Goal: Transaction & Acquisition: Purchase product/service

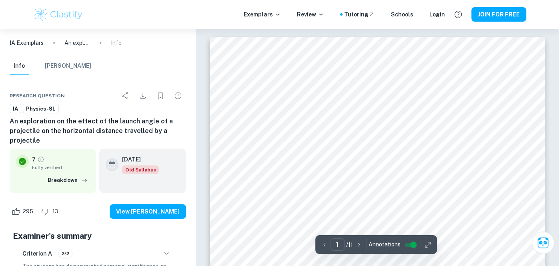
click at [48, 14] on img at bounding box center [58, 14] width 51 height 16
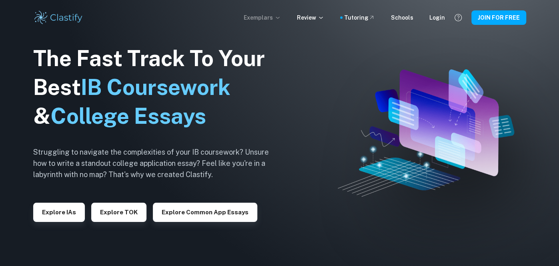
click at [273, 18] on p "Exemplars" at bounding box center [262, 17] width 37 height 9
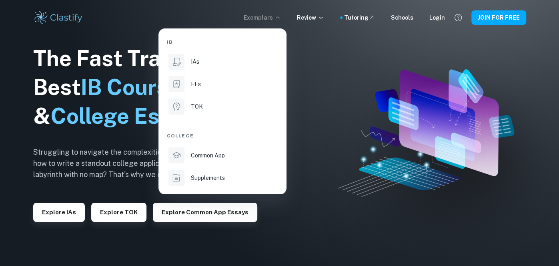
click at [309, 22] on div at bounding box center [279, 133] width 559 height 266
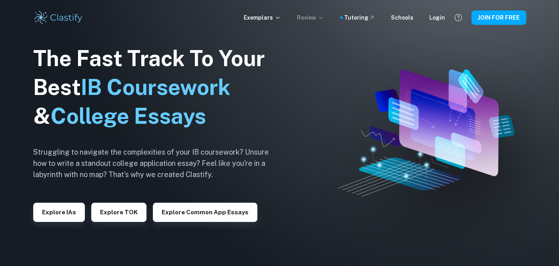
click at [309, 20] on p "Review" at bounding box center [310, 17] width 27 height 9
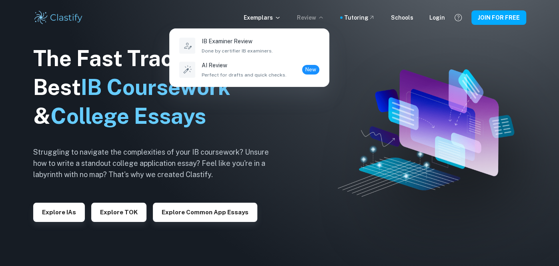
click at [309, 20] on div at bounding box center [279, 133] width 559 height 266
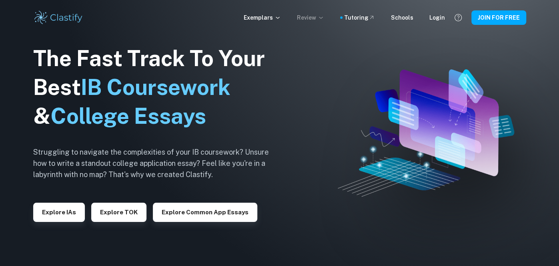
click at [320, 16] on p "Review" at bounding box center [310, 17] width 27 height 9
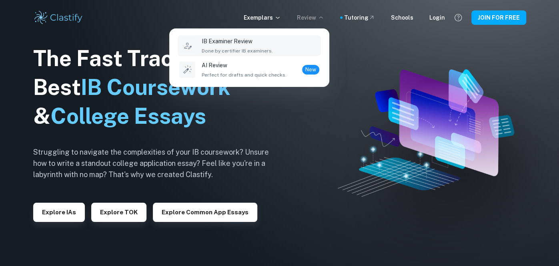
click at [281, 44] on div "IB Examiner Review Done by certifier IB examiners." at bounding box center [261, 46] width 118 height 18
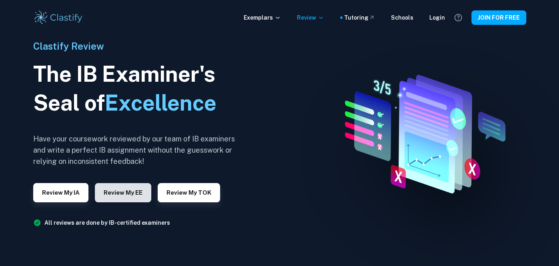
click at [122, 195] on button "Review my EE" at bounding box center [123, 192] width 56 height 19
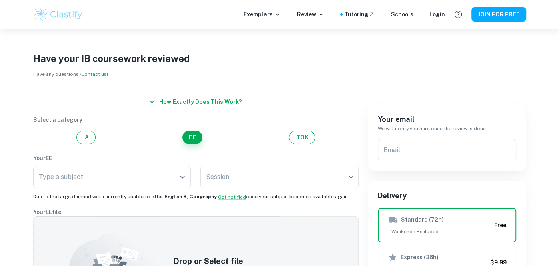
scroll to position [1, 0]
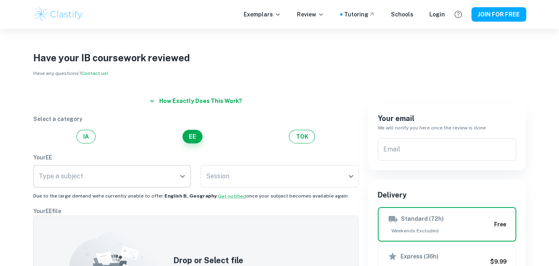
click at [162, 179] on input "Type a subject" at bounding box center [106, 176] width 139 height 15
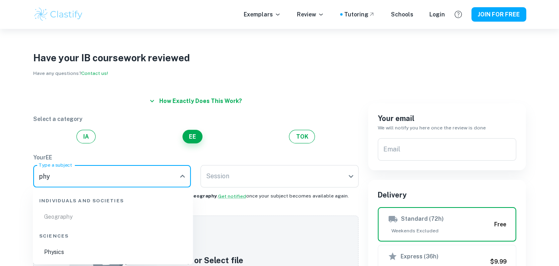
click at [45, 257] on li "Physics" at bounding box center [113, 252] width 154 height 18
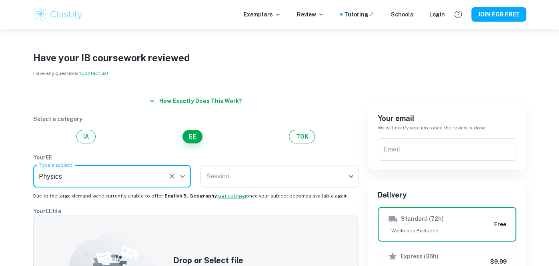
type input "Physics"
click at [45, 257] on div "Drop or Select file Drop files here or click to browse through your machine" at bounding box center [195, 266] width 325 height 102
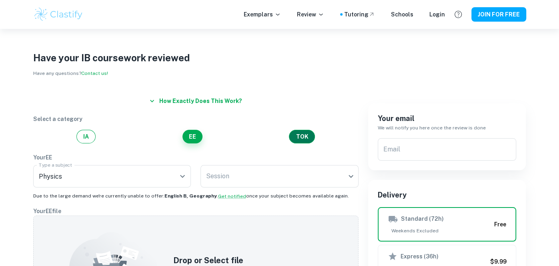
click at [311, 134] on button "TOK" at bounding box center [302, 137] width 26 height 14
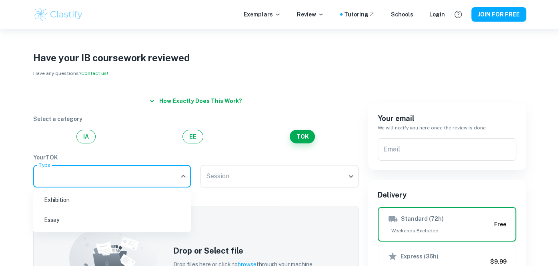
click at [135, 176] on body "We value your privacy We use cookies to enhance your browsing experience, serve…" at bounding box center [279, 161] width 559 height 266
click at [135, 176] on div at bounding box center [279, 133] width 559 height 266
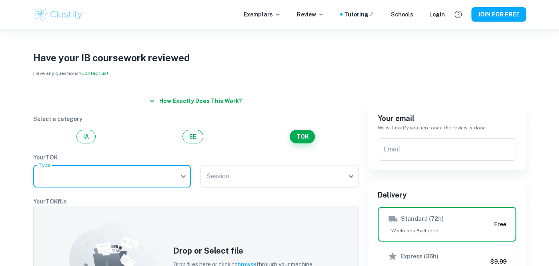
click at [135, 176] on body "We value your privacy We use cookies to enhance your browsing experience, serve…" at bounding box center [279, 161] width 559 height 266
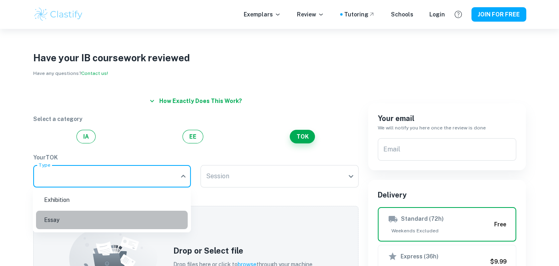
click at [114, 221] on li "Essay" at bounding box center [112, 220] width 152 height 18
type input "Essay"
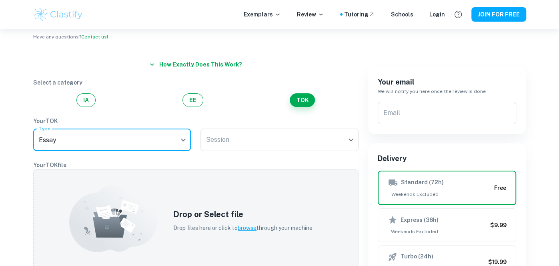
scroll to position [0, 0]
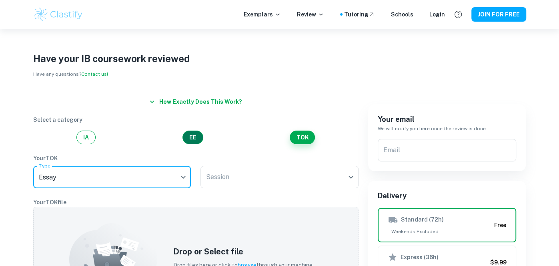
click at [199, 130] on button "EE" at bounding box center [193, 137] width 21 height 14
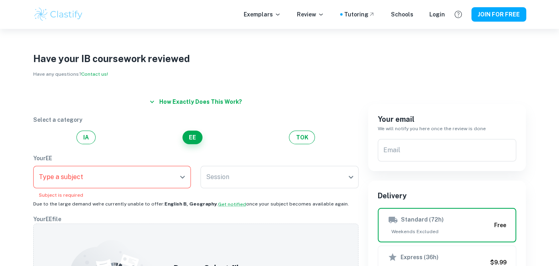
click at [316, 129] on div "Select a category IA EE TOK" at bounding box center [195, 129] width 325 height 29
click at [312, 131] on div "IA EE TOK" at bounding box center [195, 137] width 325 height 14
click at [309, 136] on button "TOK" at bounding box center [302, 137] width 26 height 14
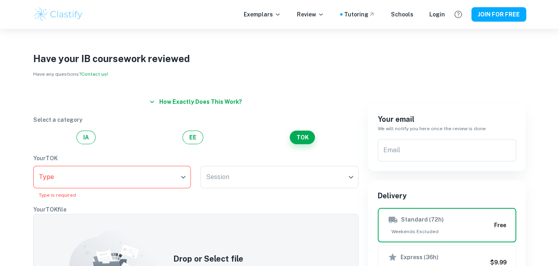
click at [92, 179] on body "We value your privacy We use cookies to enhance your browsing experience, serve…" at bounding box center [279, 162] width 559 height 266
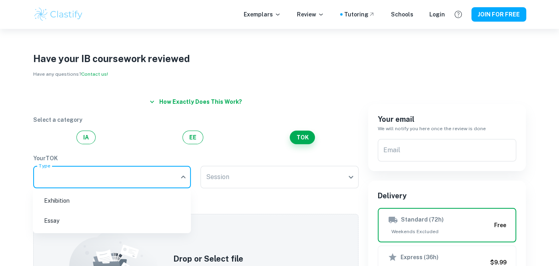
click at [89, 208] on li "Exhibition" at bounding box center [112, 200] width 152 height 18
type input "Exhibition"
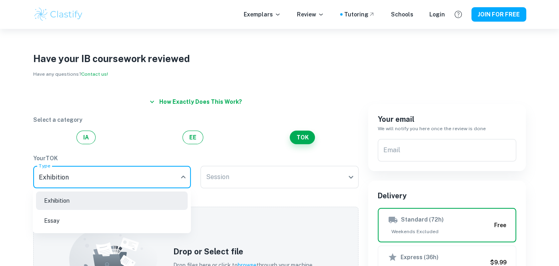
click at [108, 183] on body "We value your privacy We use cookies to enhance your browsing experience, serve…" at bounding box center [279, 162] width 559 height 266
click at [150, 181] on div at bounding box center [279, 133] width 559 height 266
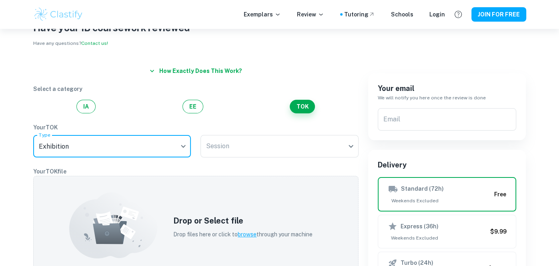
scroll to position [32, 0]
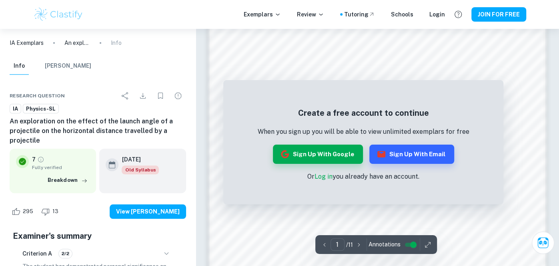
scroll to position [508, 0]
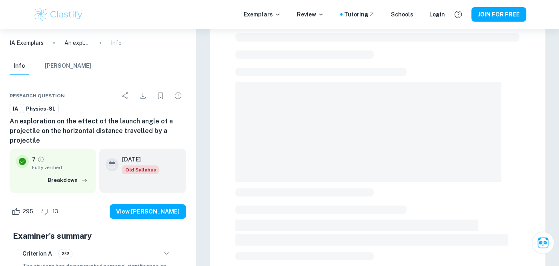
scroll to position [28, 0]
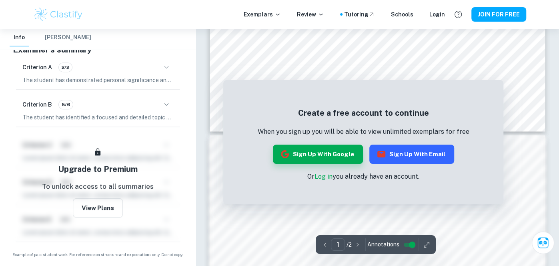
scroll to position [381, 0]
click at [416, 149] on button "Sign up with Email" at bounding box center [411, 153] width 85 height 19
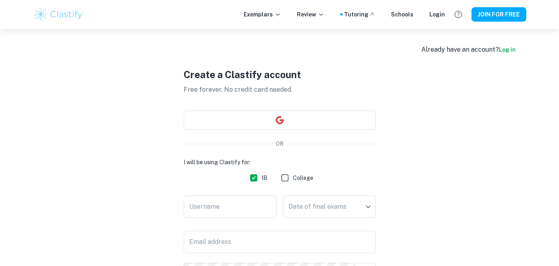
type input "emmanuel.vallas@denise.espritscholen.nl"
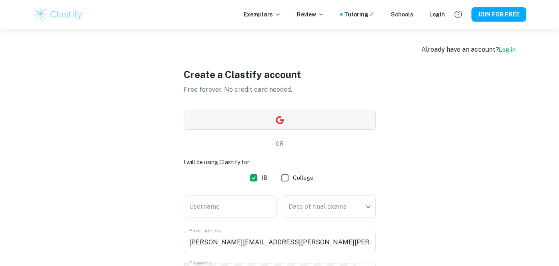
click at [251, 122] on button "button" at bounding box center [280, 119] width 192 height 19
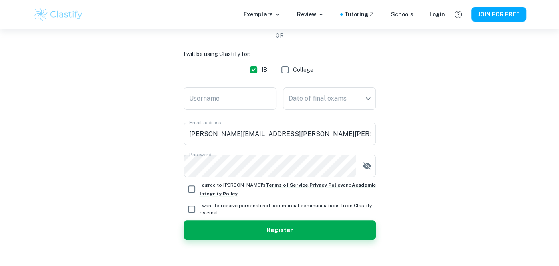
scroll to position [109, 0]
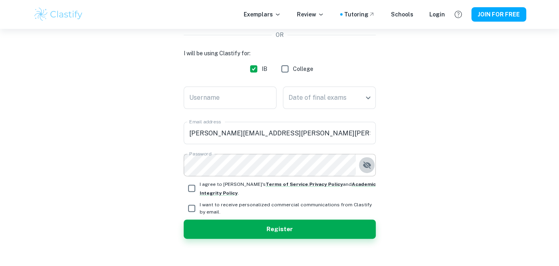
click at [365, 166] on icon "button" at bounding box center [367, 164] width 8 height 7
click at [364, 166] on icon "button" at bounding box center [367, 165] width 8 height 6
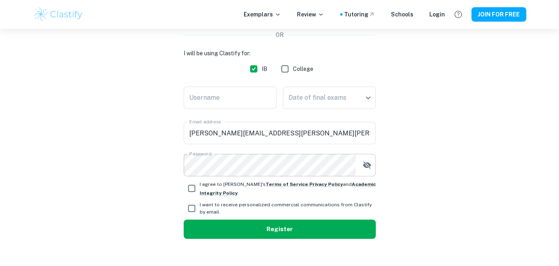
click at [313, 227] on button "Register" at bounding box center [280, 228] width 192 height 19
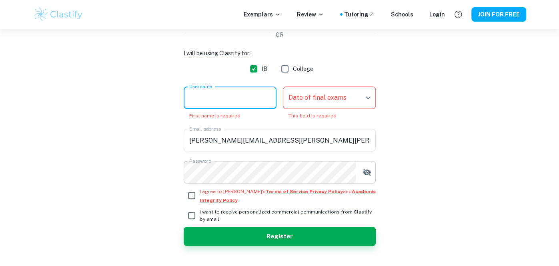
click at [231, 94] on input "Username" at bounding box center [230, 97] width 93 height 22
type input "Emmanuel"
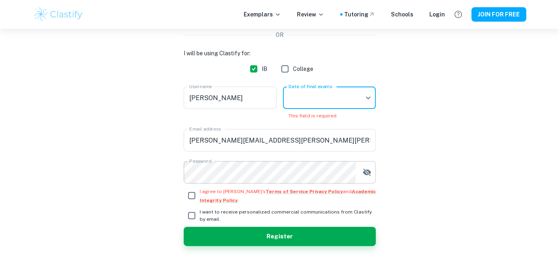
click at [360, 92] on body "We value your privacy We use cookies to enhance your browsing experience, serve…" at bounding box center [279, 53] width 559 height 266
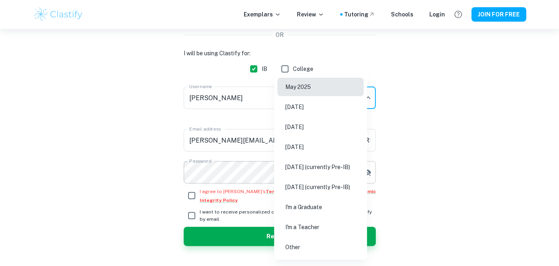
click at [336, 168] on li "May 2027 (currently Pre-IB)" at bounding box center [320, 167] width 86 height 18
type input "M27"
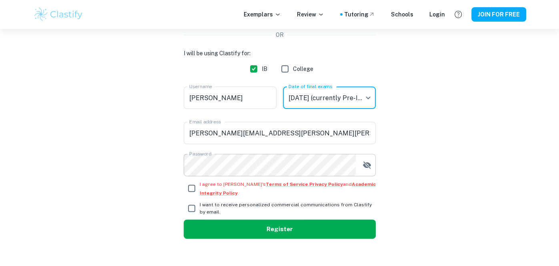
click at [281, 233] on button "Register" at bounding box center [280, 228] width 192 height 19
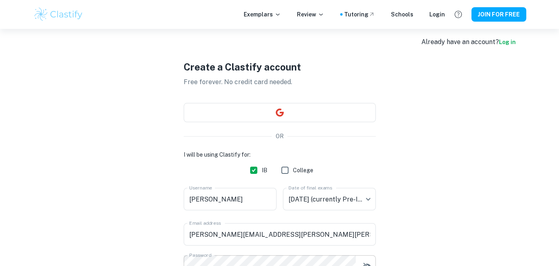
scroll to position [120, 0]
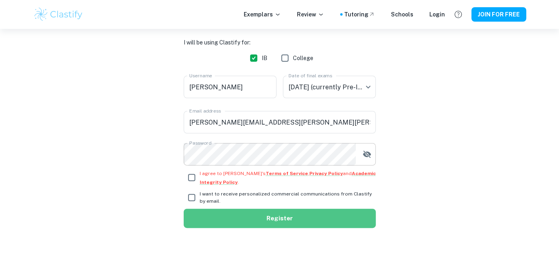
click at [279, 219] on button "Register" at bounding box center [280, 218] width 192 height 19
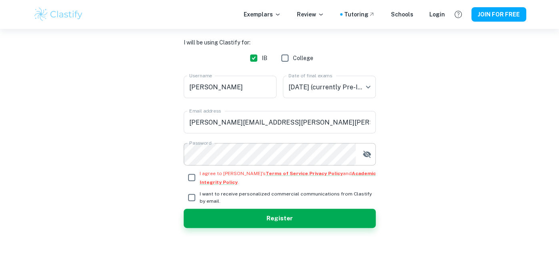
click at [190, 178] on input "I agree to Clastify's Terms of Service , Privacy Policy and Academic Integrity …" at bounding box center [192, 177] width 16 height 16
checkbox input "true"
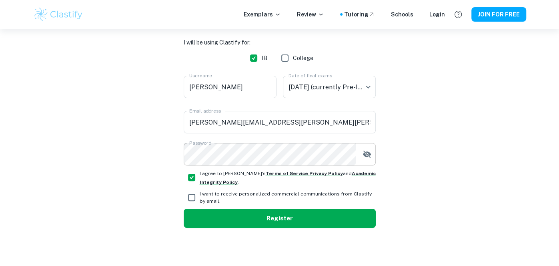
click at [217, 223] on button "Register" at bounding box center [280, 218] width 192 height 19
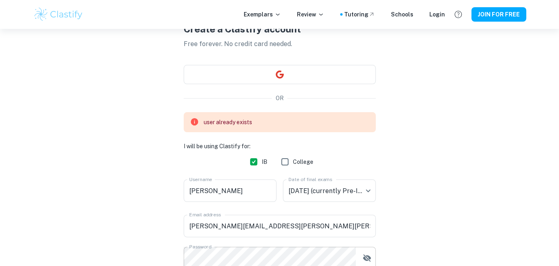
scroll to position [0, 0]
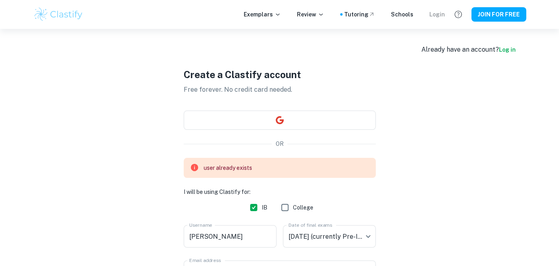
click at [439, 12] on div "Login" at bounding box center [437, 14] width 16 height 9
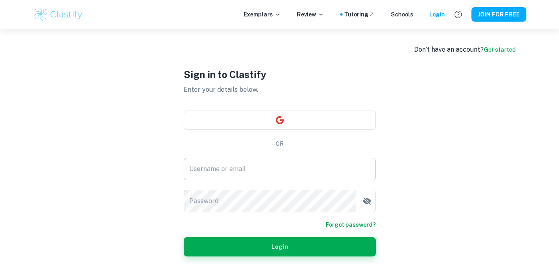
type input "emmanuel.vallas@denise.espritscholen.nl"
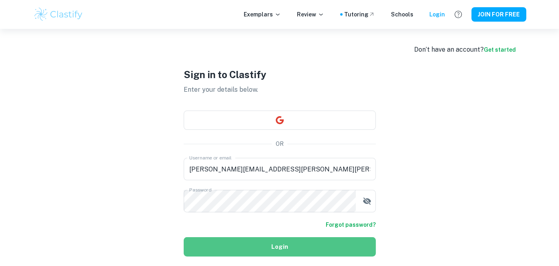
click at [269, 251] on button "Login" at bounding box center [280, 246] width 192 height 19
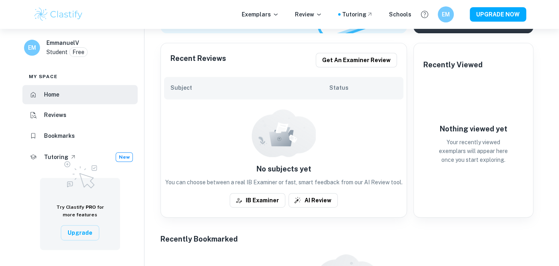
scroll to position [193, 0]
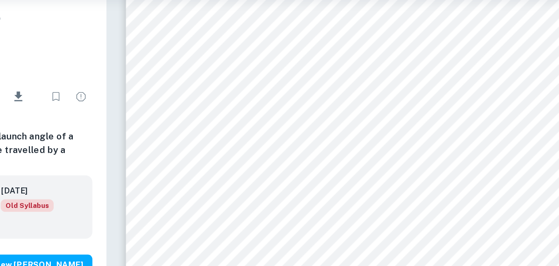
scroll to position [3228, 0]
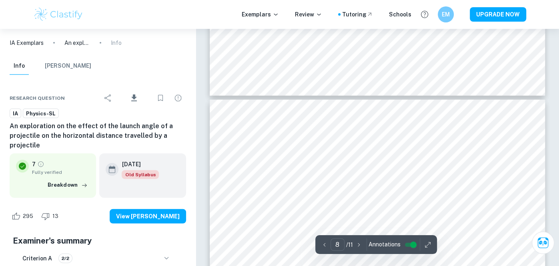
type input "7"
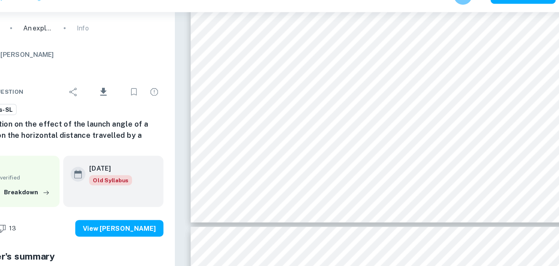
scroll to position [3276, 0]
